Goal: Use online tool/utility: Utilize a website feature to perform a specific function

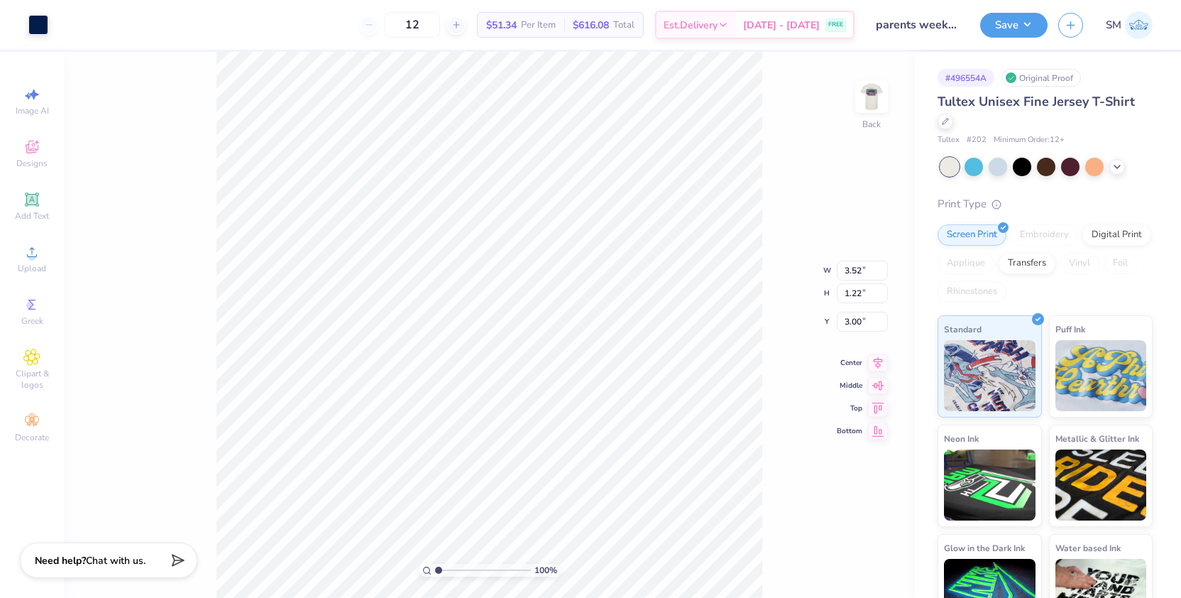
type input "2.87"
type input "1.00"
click at [861, 107] on img at bounding box center [872, 96] width 57 height 57
click at [1035, 33] on button "Save" at bounding box center [1014, 23] width 67 height 25
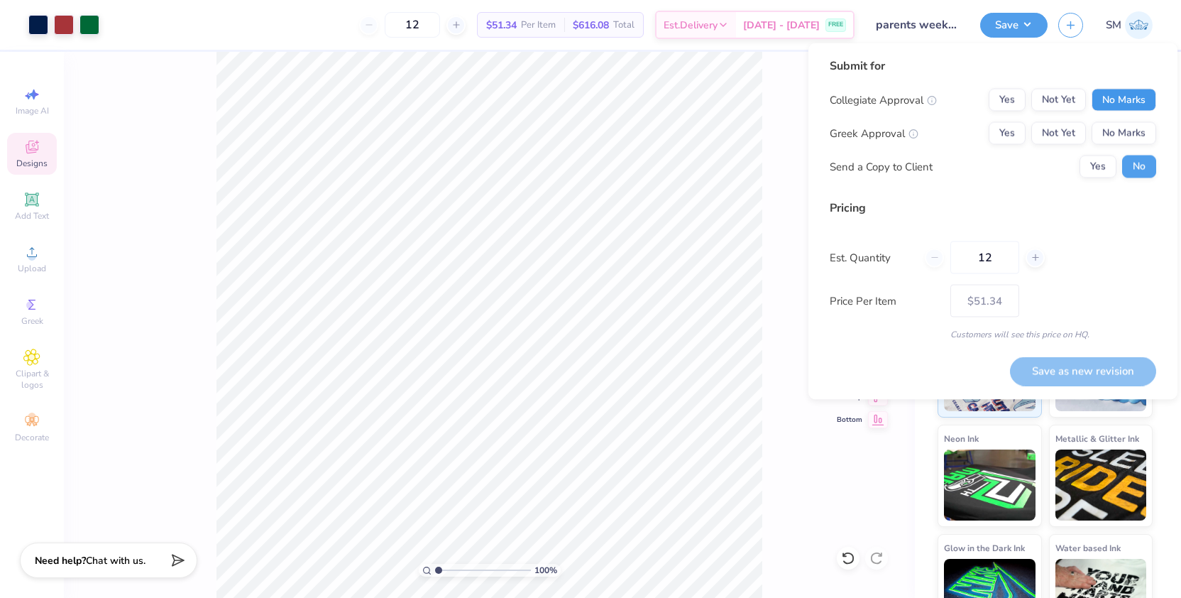
click at [1136, 93] on button "No Marks" at bounding box center [1124, 100] width 65 height 23
click at [1068, 132] on button "Not Yet" at bounding box center [1059, 133] width 55 height 23
click at [797, 329] on div "100 % Front W 11.76 11.76 " H 9.69 9.69 " Y 3.00 3.00 " Center Middle Top Bottom" at bounding box center [489, 325] width 851 height 546
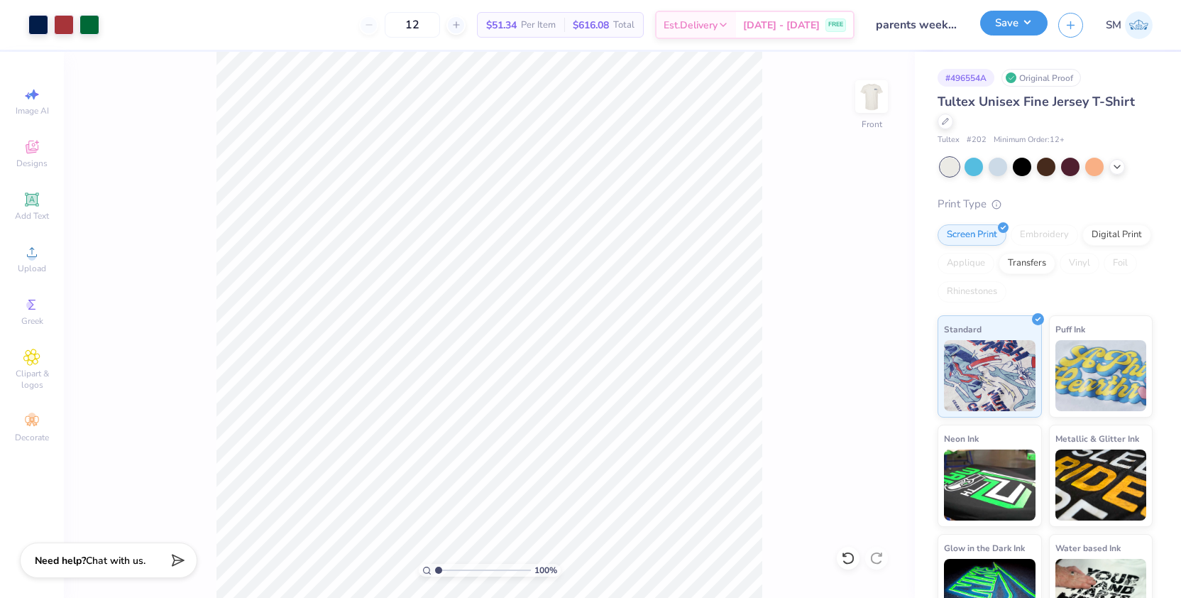
click at [1016, 29] on button "Save" at bounding box center [1014, 23] width 67 height 25
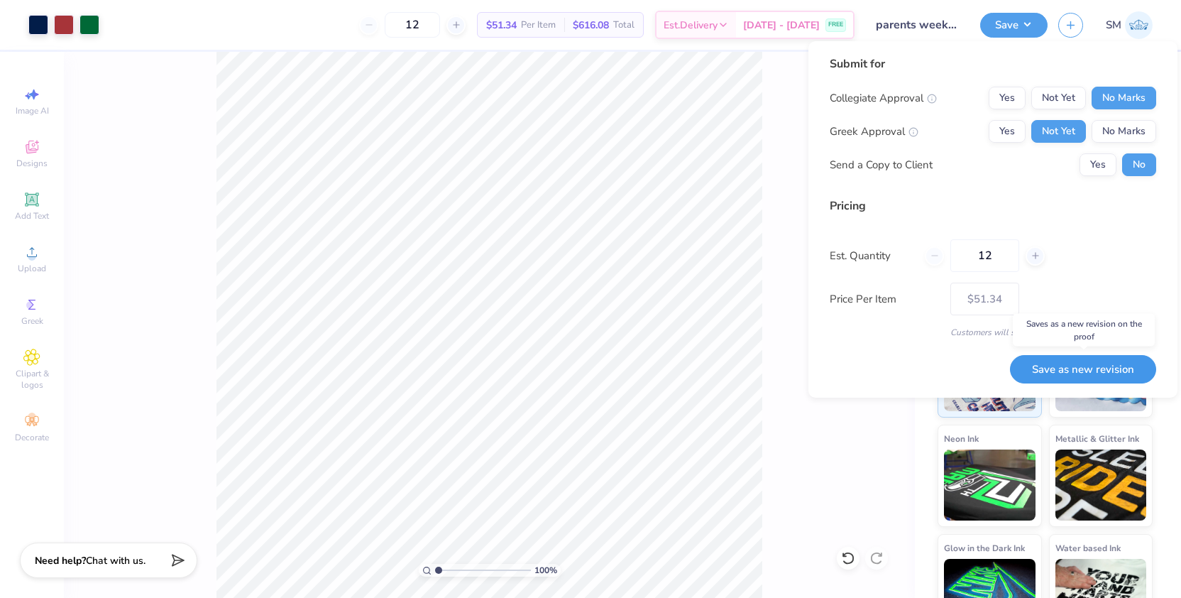
click at [1045, 366] on button "Save as new revision" at bounding box center [1083, 369] width 146 height 29
type input "$51.34"
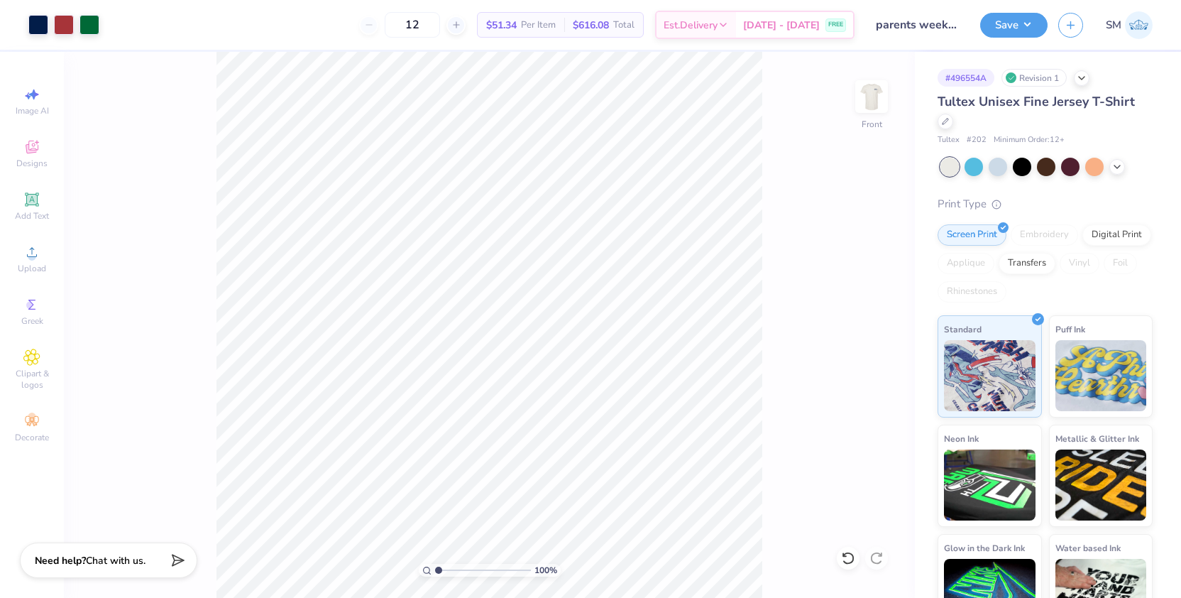
click at [1140, 32] on img at bounding box center [1139, 25] width 28 height 28
click at [973, 75] on div "# 496554A" at bounding box center [966, 78] width 57 height 18
copy div "496554A"
